Goal: Information Seeking & Learning: Learn about a topic

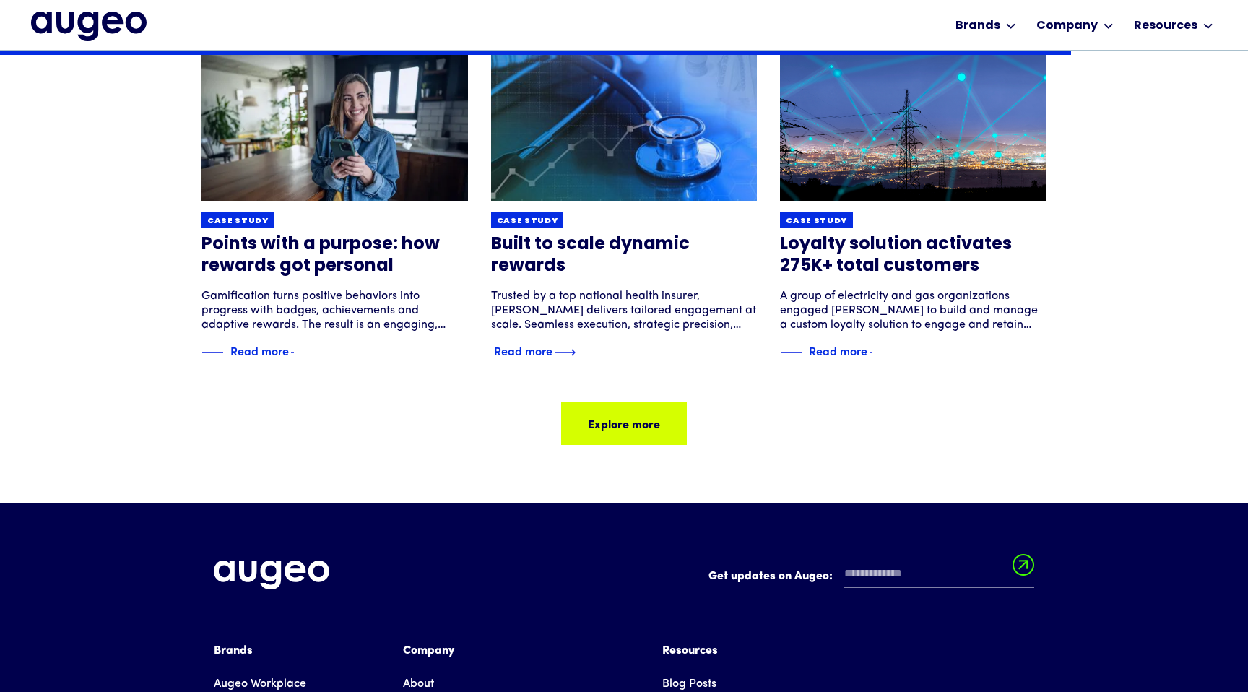
click at [657, 152] on img at bounding box center [624, 122] width 319 height 190
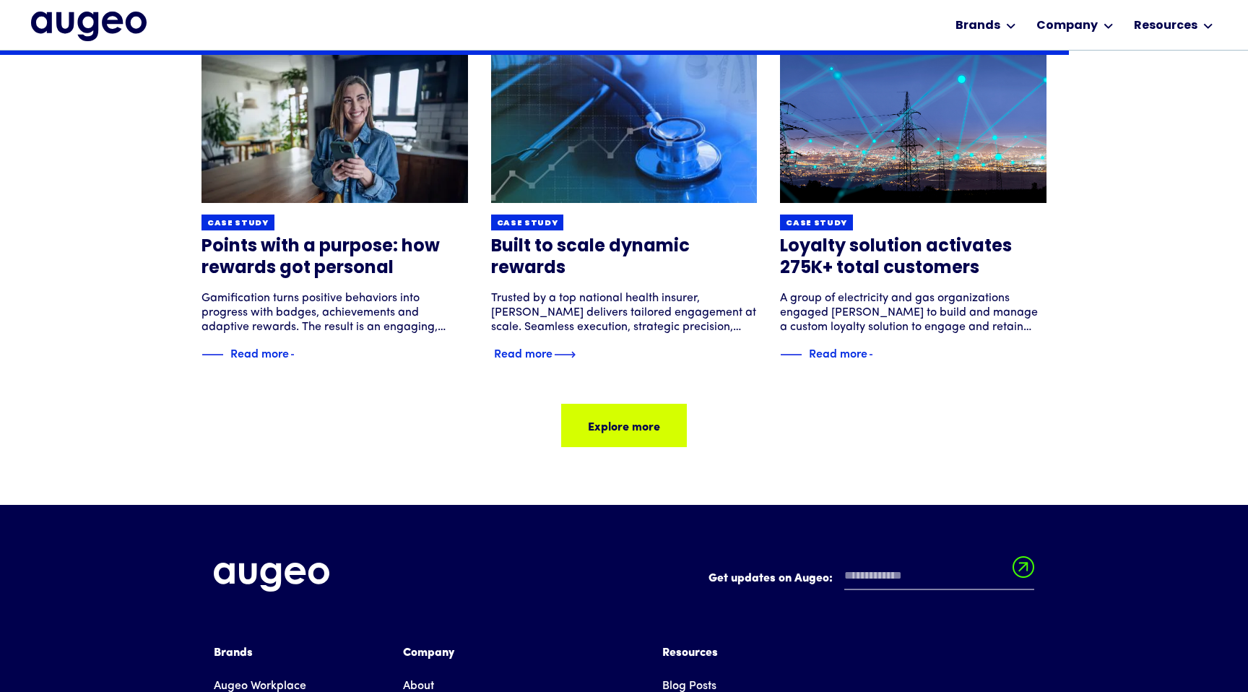
scroll to position [1948, 0]
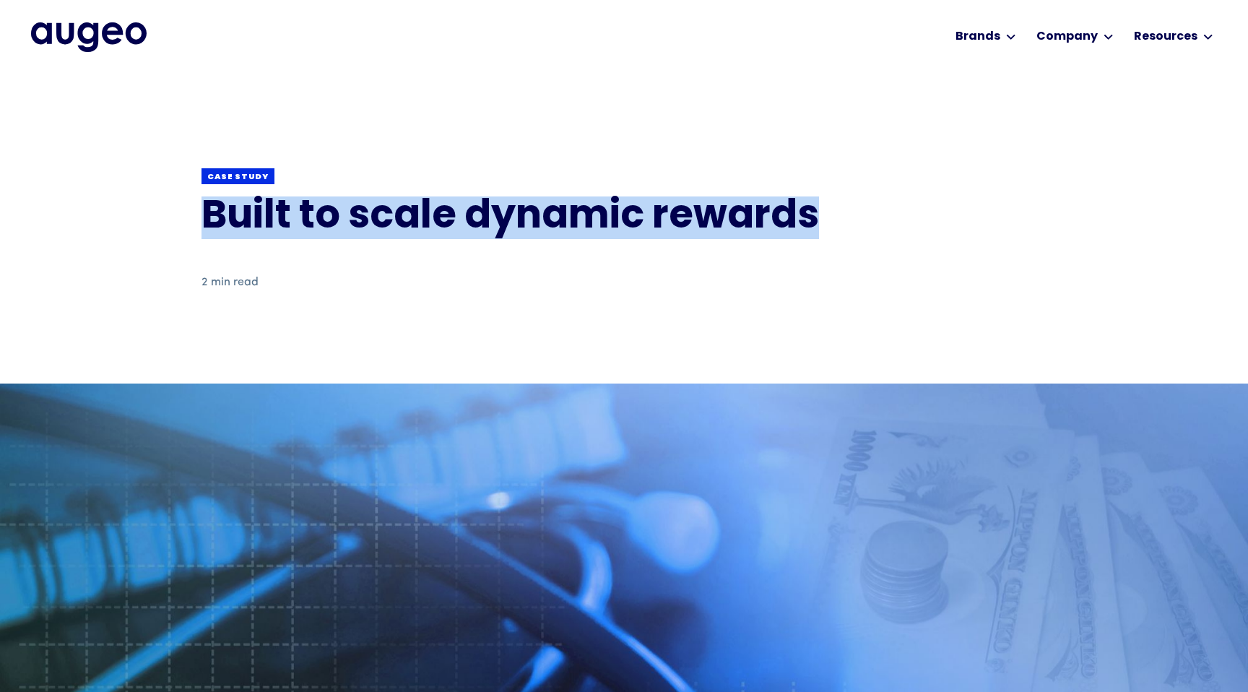
drag, startPoint x: 205, startPoint y: 210, endPoint x: 832, endPoint y: 210, distance: 626.4
click at [832, 210] on h1 "Built to scale dynamic rewards" at bounding box center [624, 218] width 845 height 43
copy h1 "Built to scale dynamic rewards"
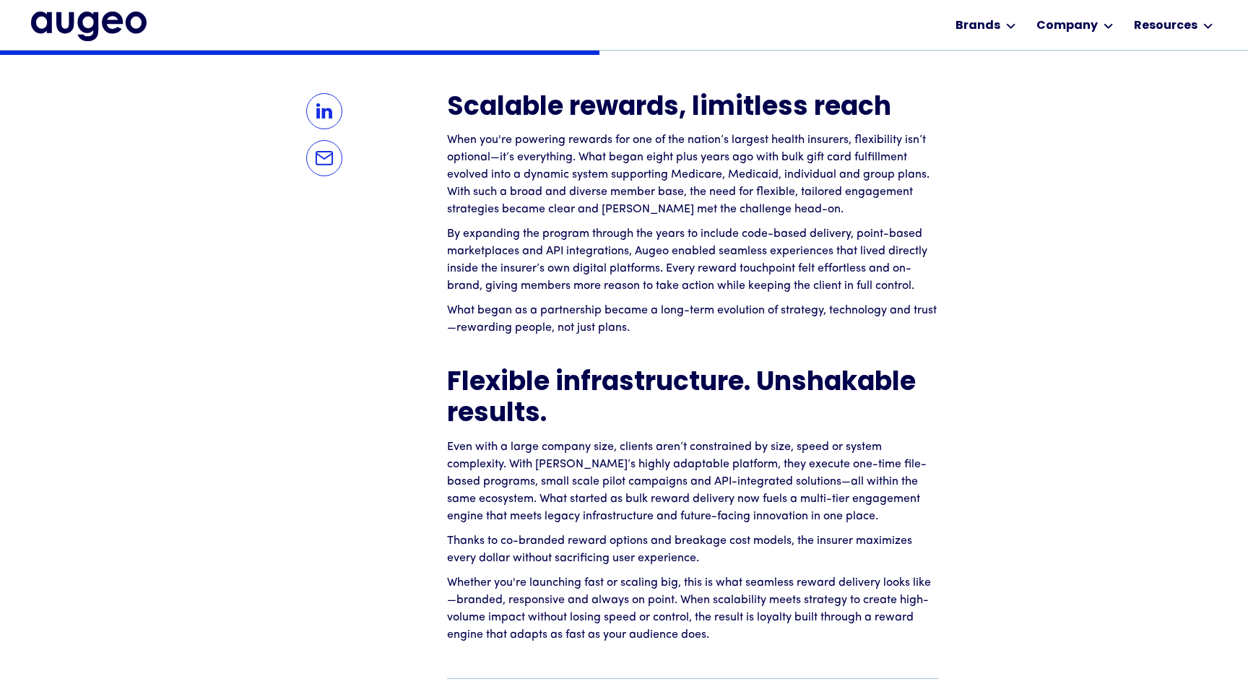
scroll to position [1197, 0]
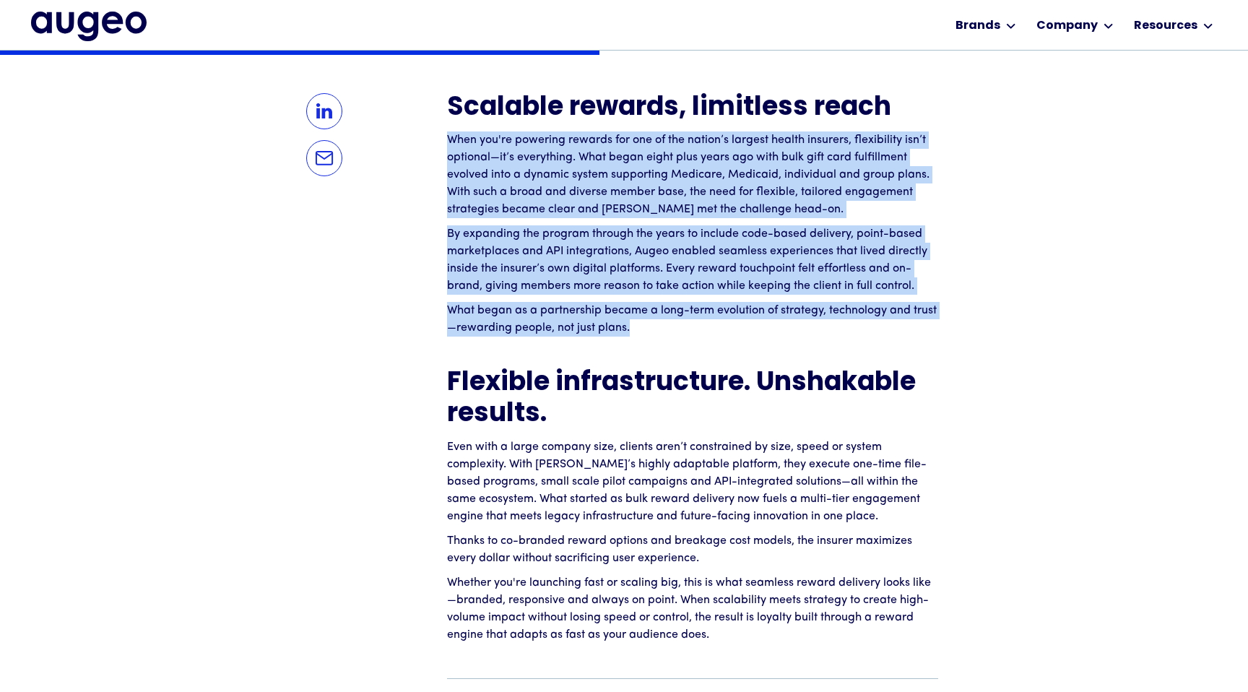
drag, startPoint x: 450, startPoint y: 138, endPoint x: 678, endPoint y: 327, distance: 296.1
click at [679, 327] on div "Scalable rewards, limitless reach When you're powering rewards for one of the n…" at bounding box center [692, 368] width 491 height 550
copy div "When you're powering rewards for one of the nation’s largest health insurers, f…"
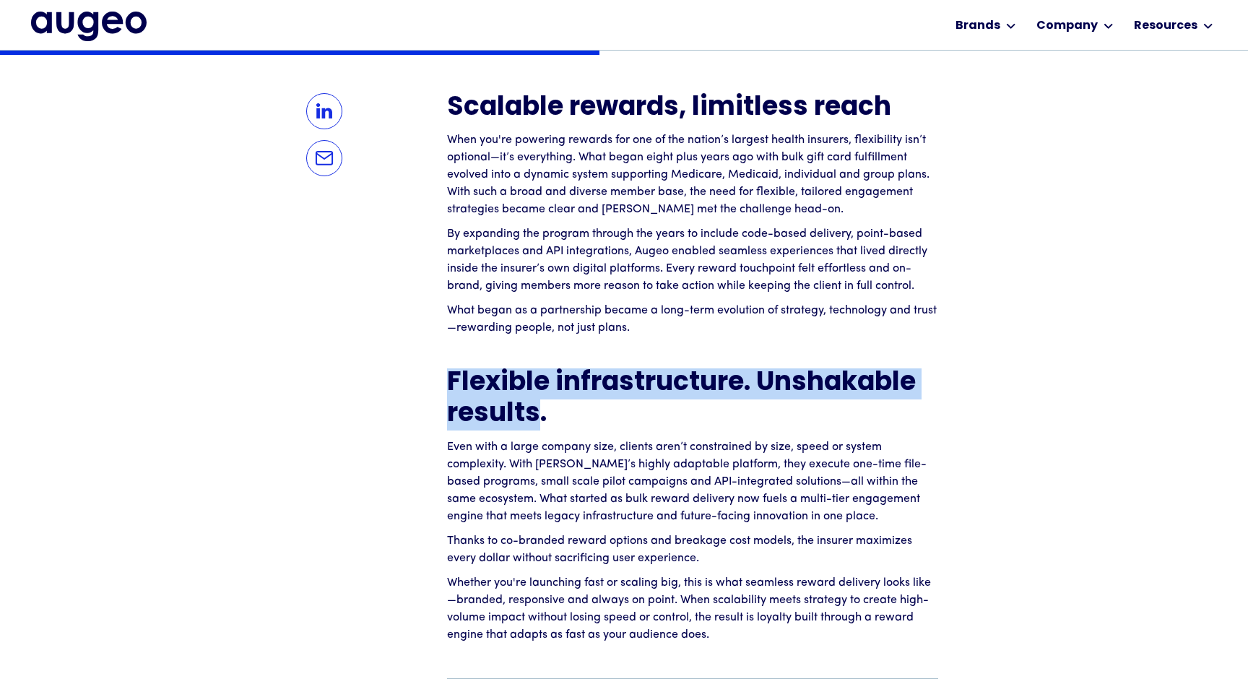
drag, startPoint x: 449, startPoint y: 384, endPoint x: 535, endPoint y: 421, distance: 93.8
click at [535, 421] on strong "Flexible infrastructure. Unshakable results." at bounding box center [681, 399] width 469 height 57
copy strong "Flexible infrastructure. Unshakable results"
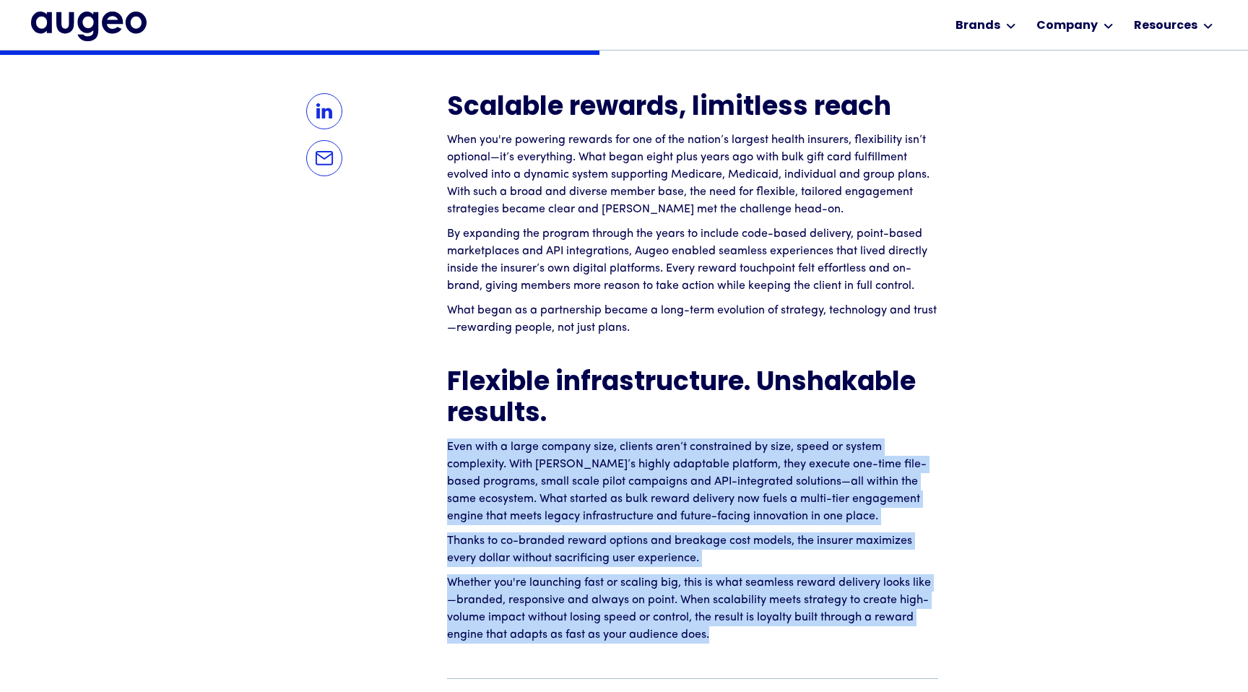
drag, startPoint x: 447, startPoint y: 443, endPoint x: 707, endPoint y: 638, distance: 325.1
click at [707, 638] on div "Scalable rewards, limitless reach When you're powering rewards for one of the n…" at bounding box center [692, 368] width 491 height 550
copy div "Even with a large company size, clients aren’t constrained by size, speed or sy…"
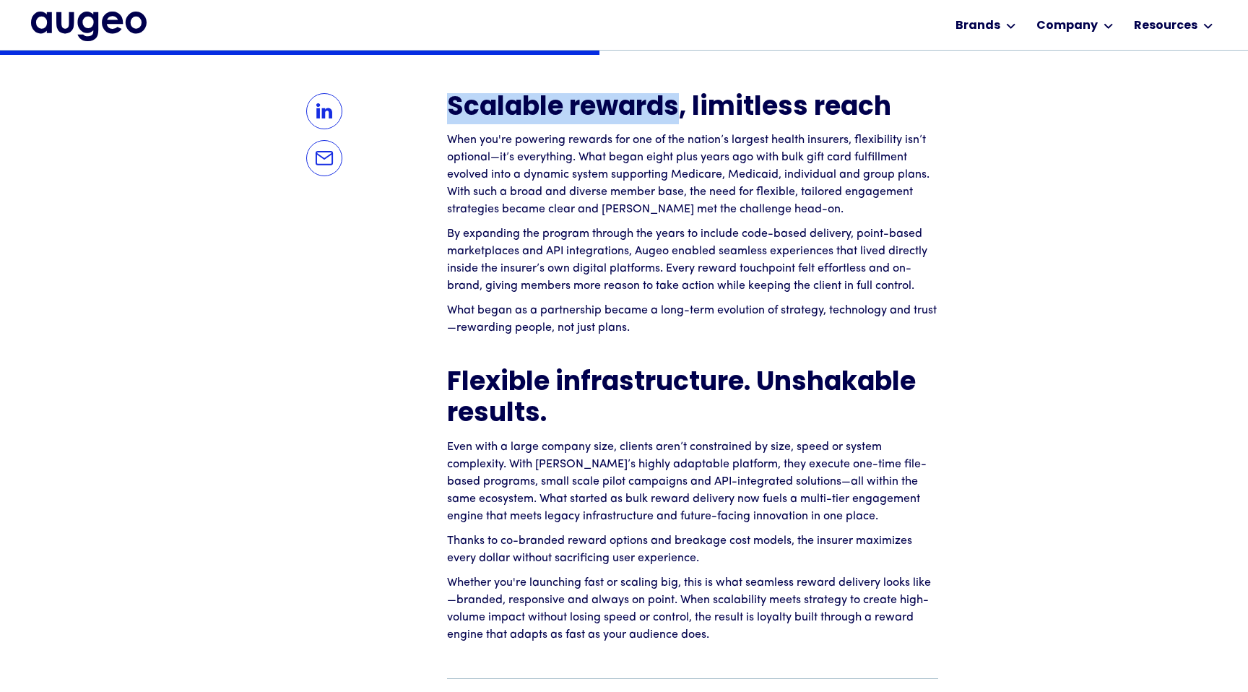
drag, startPoint x: 450, startPoint y: 107, endPoint x: 673, endPoint y: 126, distance: 224.1
click at [673, 121] on strong "Scalable rewards, limitless reach" at bounding box center [669, 108] width 444 height 26
copy strong "Scalable rewards"
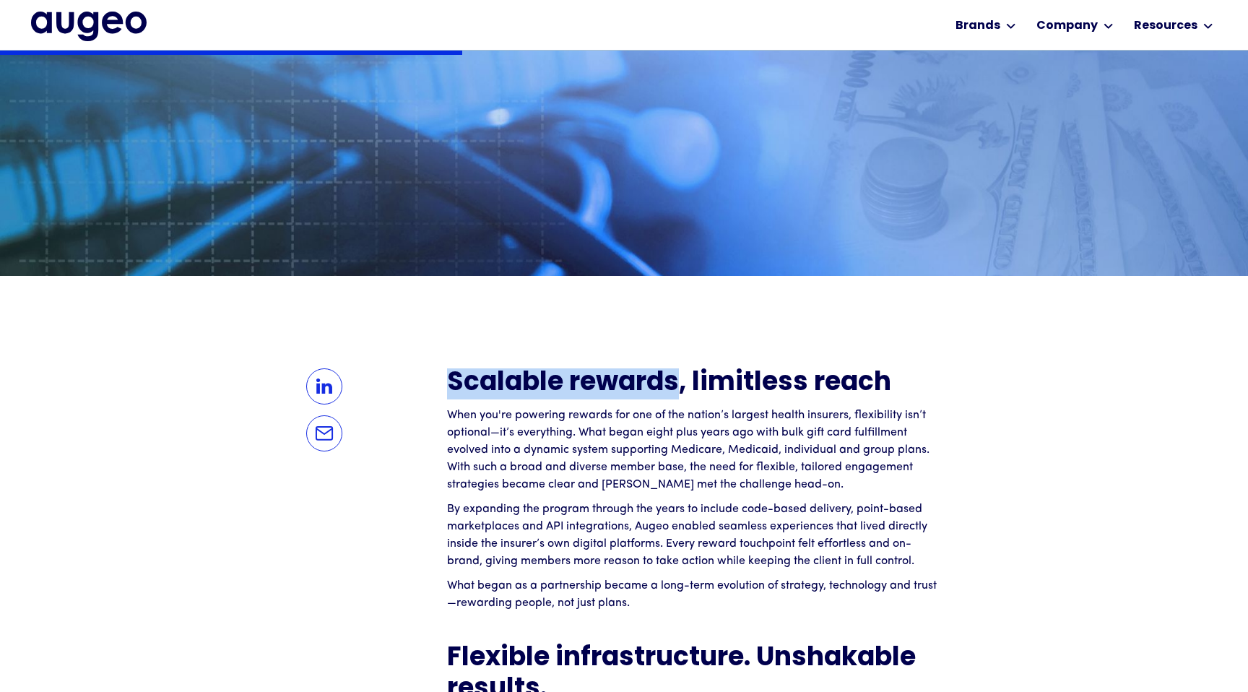
scroll to position [922, 0]
